Goal: Navigation & Orientation: Go to known website

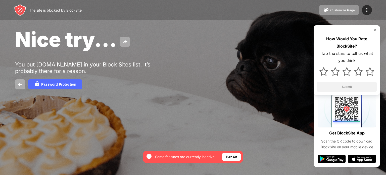
drag, startPoint x: 380, startPoint y: 30, endPoint x: 386, endPoint y: 23, distance: 9.5
drag, startPoint x: 386, startPoint y: 23, endPoint x: 240, endPoint y: 51, distance: 148.8
click at [240, 51] on div "Nice try..." at bounding box center [157, 39] width 285 height 24
click at [374, 31] on img at bounding box center [375, 30] width 4 height 4
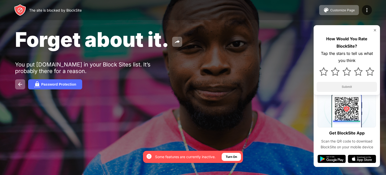
click at [372, 27] on div "How Would You Rate BlockSite? Tap the stars to tell us what you think Submit" at bounding box center [347, 60] width 66 height 70
click at [373, 28] on div "How Would You Rate BlockSite? Tap the stars to tell us what you think Submit" at bounding box center [347, 60] width 66 height 70
click at [374, 29] on img at bounding box center [375, 30] width 4 height 4
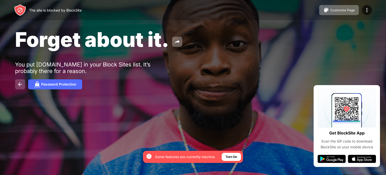
click at [20, 85] on img at bounding box center [20, 84] width 6 height 6
